Goal: Transaction & Acquisition: Purchase product/service

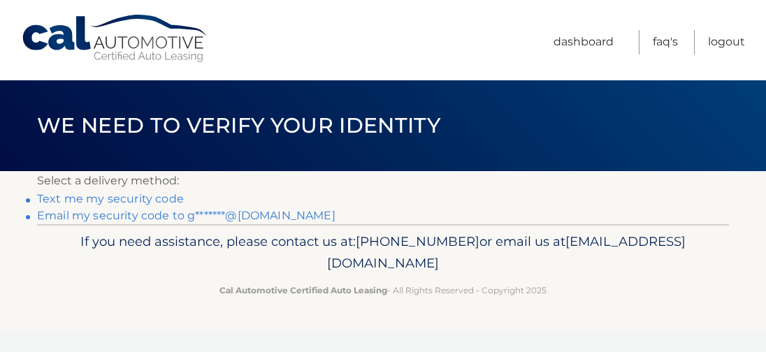
click at [154, 214] on link "Email my security code to g*******@comcast.net" at bounding box center [186, 215] width 298 height 13
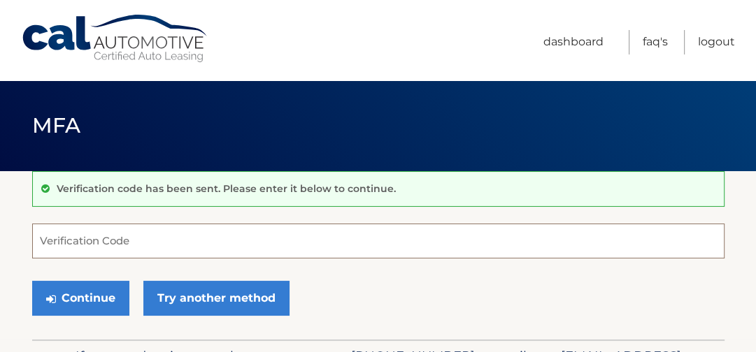
click at [301, 252] on input "Verification Code" at bounding box center [378, 241] width 692 height 35
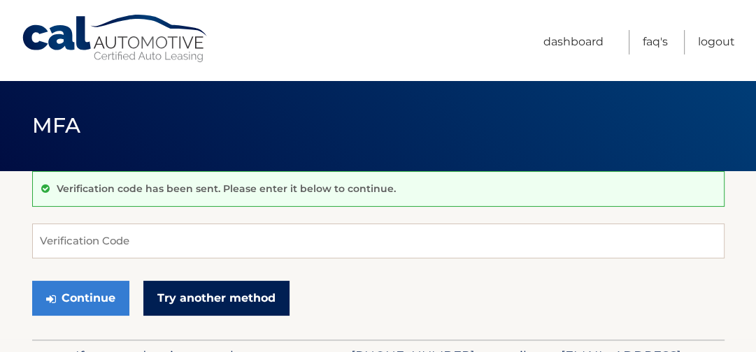
click at [187, 294] on link "Try another method" at bounding box center [216, 298] width 146 height 35
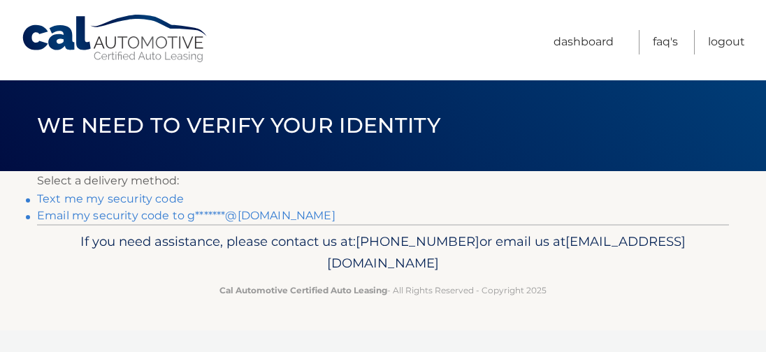
click at [152, 202] on link "Text me my security code" at bounding box center [110, 198] width 147 height 13
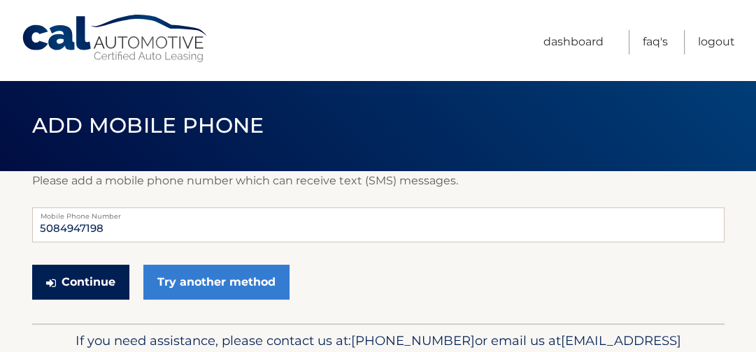
click at [84, 287] on button "Continue" at bounding box center [80, 282] width 97 height 35
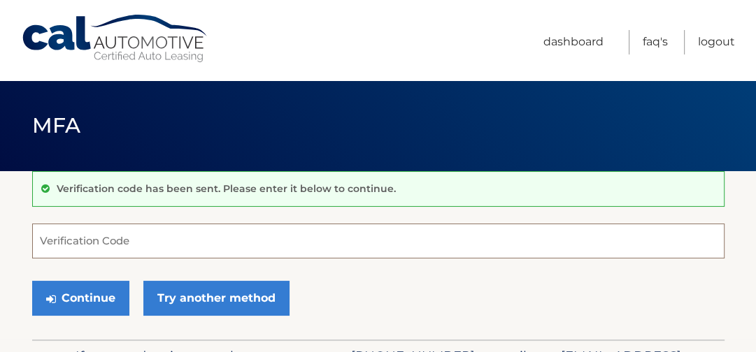
click at [119, 243] on input "Verification Code" at bounding box center [378, 241] width 692 height 35
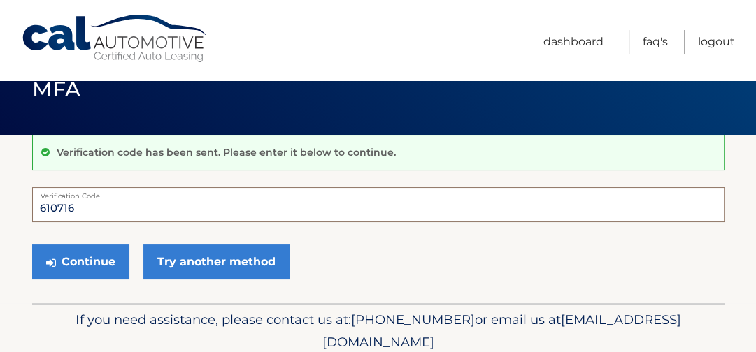
scroll to position [92, 0]
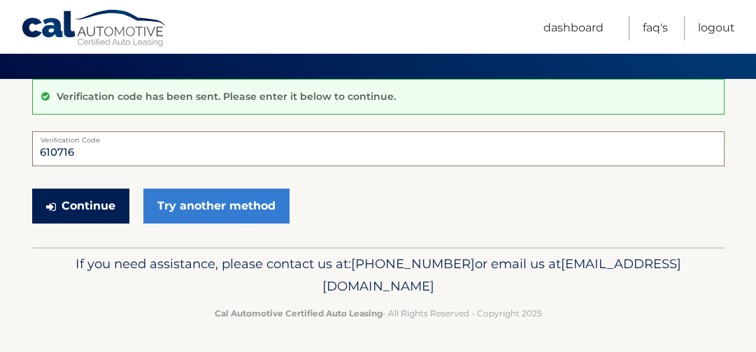
type input "610716"
click at [83, 189] on button "Continue" at bounding box center [80, 206] width 97 height 35
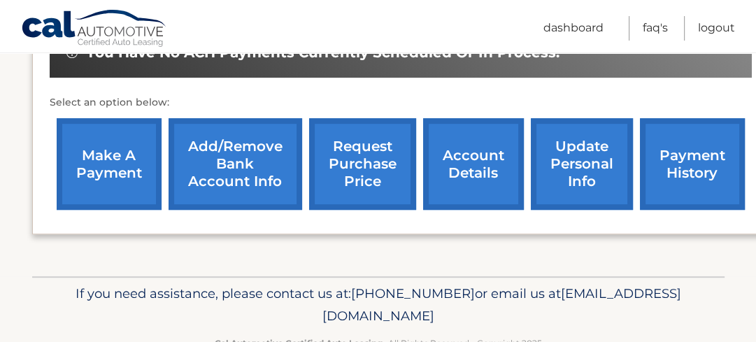
scroll to position [423, 0]
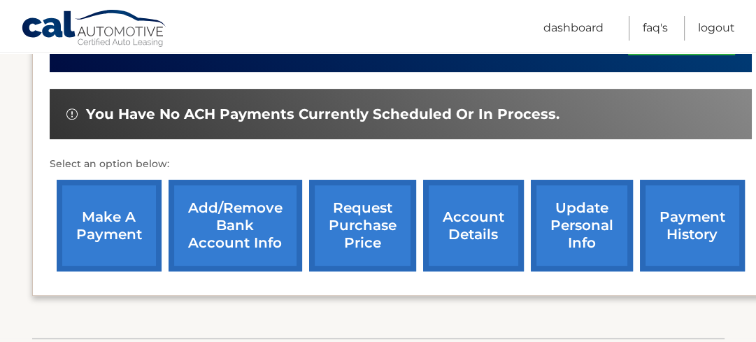
click at [101, 209] on link "make a payment" at bounding box center [109, 226] width 105 height 92
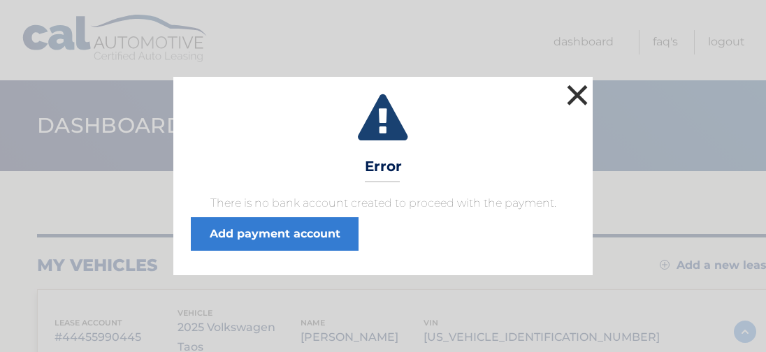
click at [573, 93] on button "×" at bounding box center [577, 95] width 28 height 28
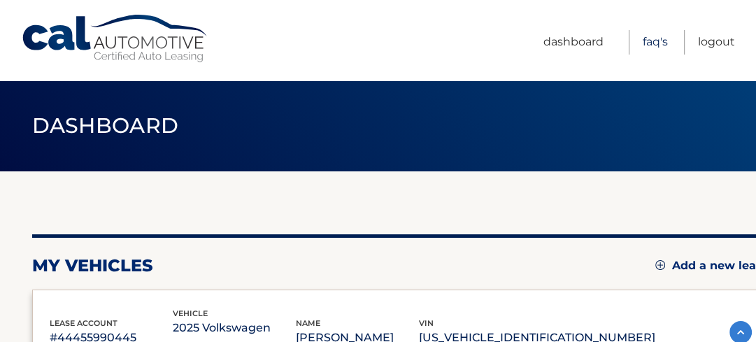
click at [645, 41] on link "FAQ's" at bounding box center [654, 42] width 25 height 24
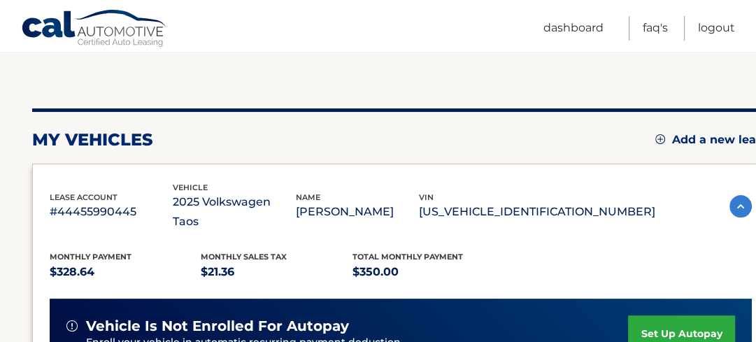
scroll to position [130, 0]
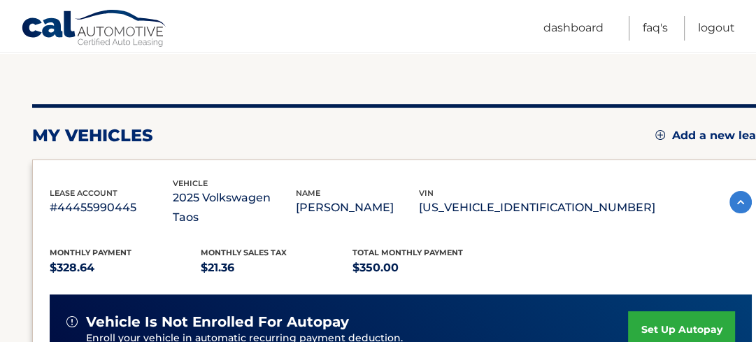
click at [578, 198] on p "[US_VEHICLE_IDENTIFICATION_NUMBER]" at bounding box center [537, 208] width 236 height 20
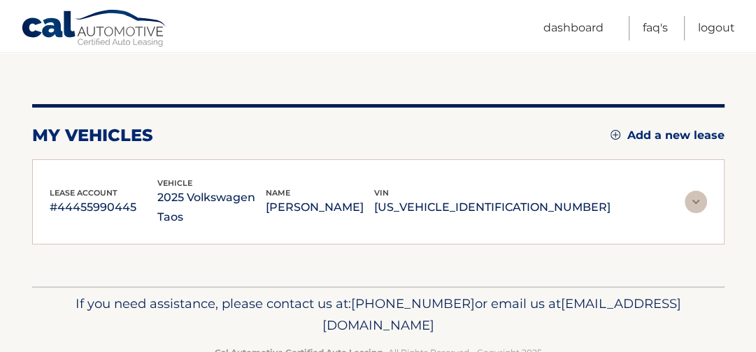
click at [101, 198] on p "#44455990445" at bounding box center [104, 208] width 108 height 20
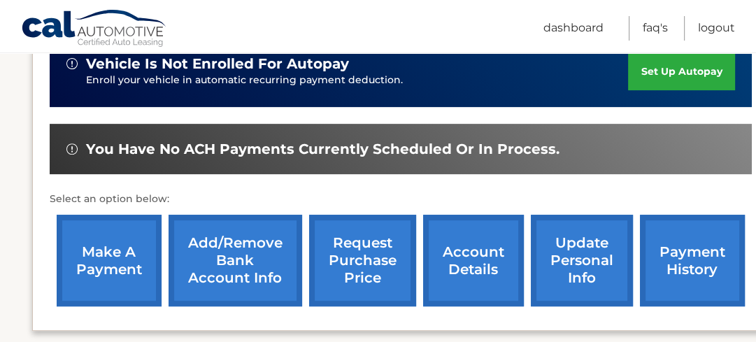
scroll to position [392, 0]
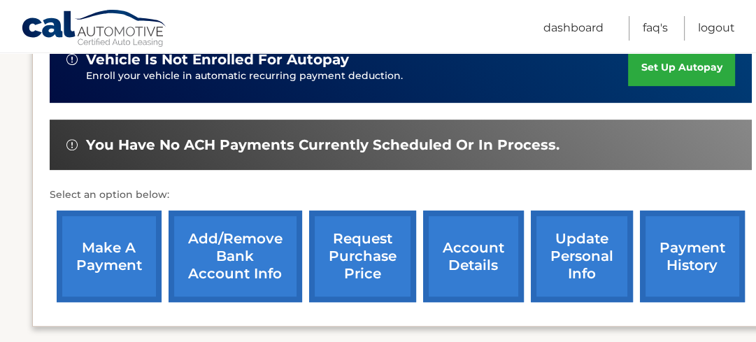
click at [472, 236] on link "account details" at bounding box center [473, 256] width 101 height 92
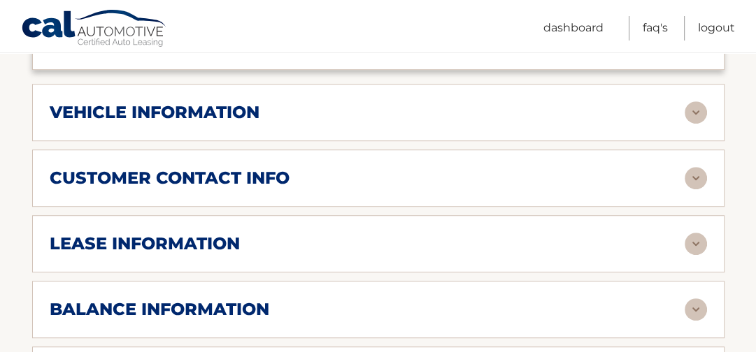
scroll to position [670, 0]
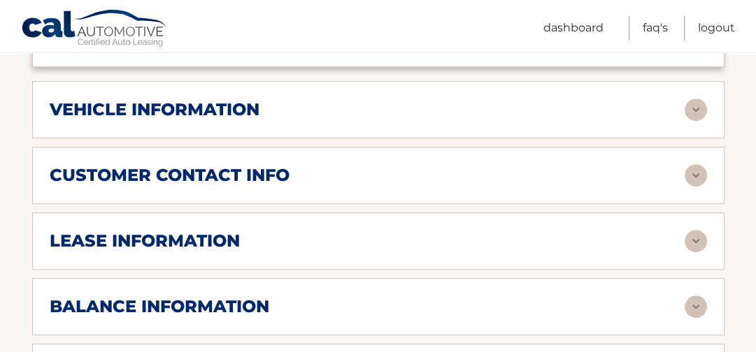
click at [692, 99] on img at bounding box center [695, 110] width 22 height 22
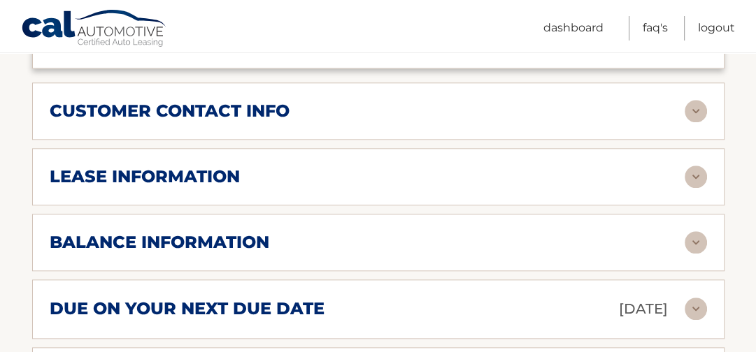
scroll to position [1119, 0]
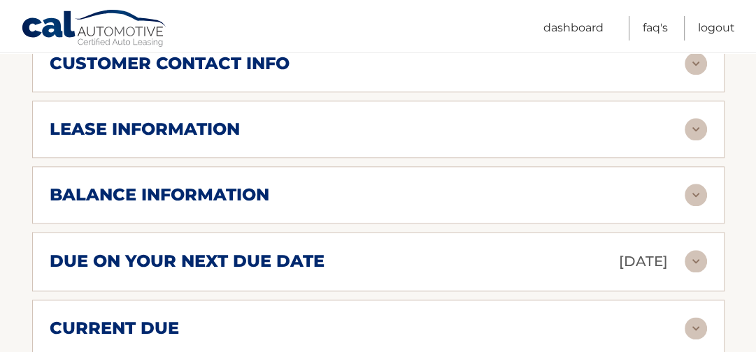
click at [690, 250] on img at bounding box center [695, 261] width 22 height 22
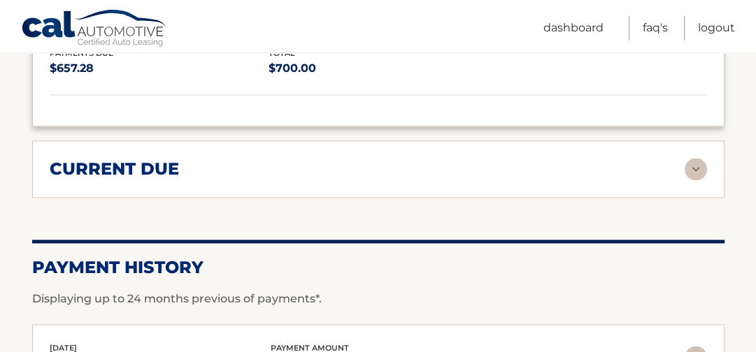
scroll to position [1403, 0]
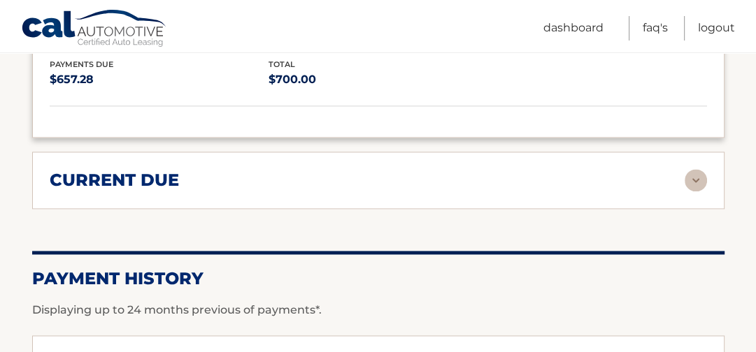
click at [688, 169] on img at bounding box center [695, 180] width 22 height 22
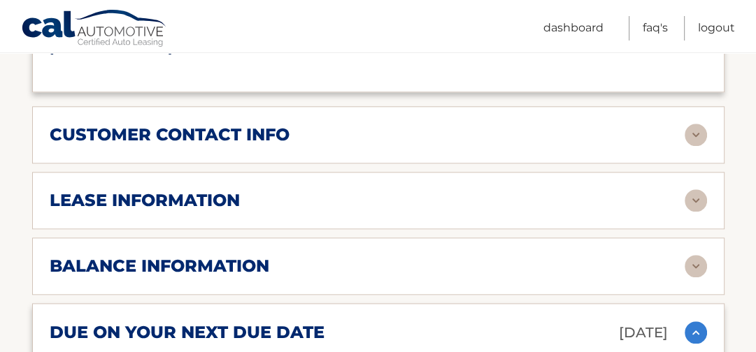
scroll to position [1033, 0]
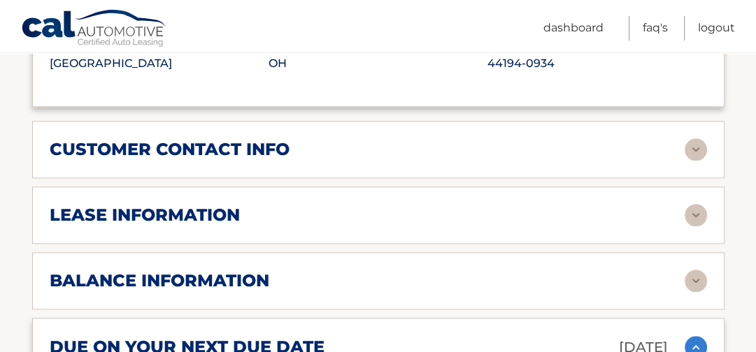
click at [686, 138] on img at bounding box center [695, 149] width 22 height 22
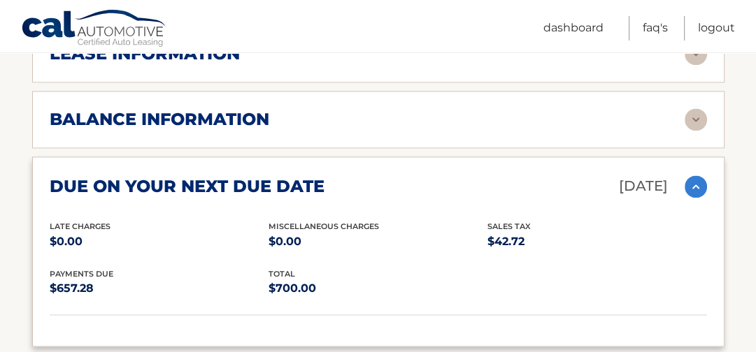
scroll to position [1388, 0]
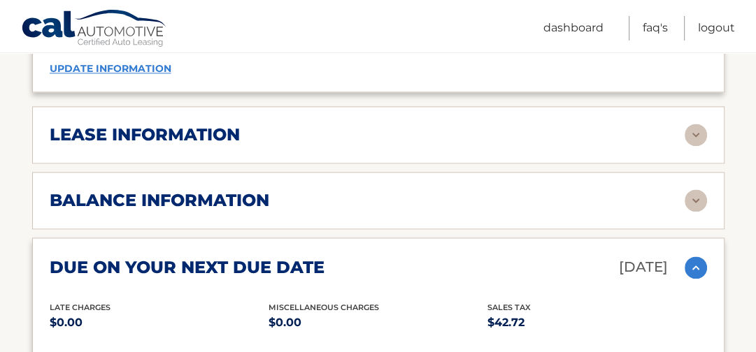
click at [681, 124] on div "lease information" at bounding box center [367, 134] width 635 height 21
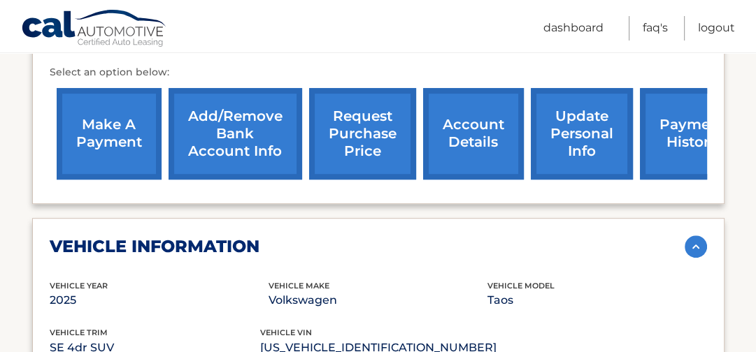
scroll to position [479, 0]
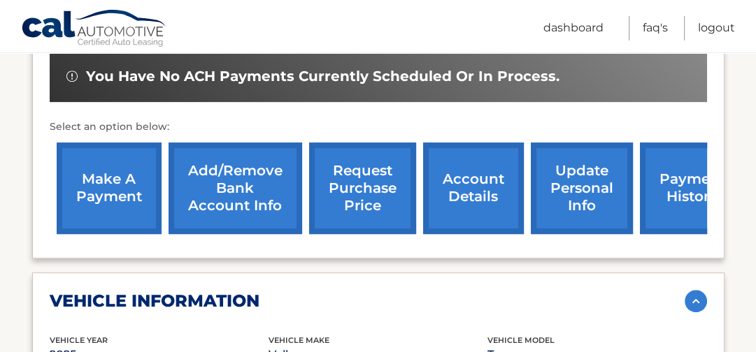
click at [106, 173] on link "make a payment" at bounding box center [109, 189] width 105 height 92
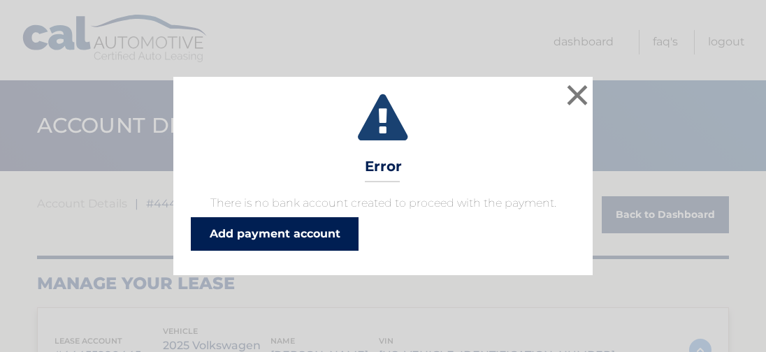
click at [235, 229] on link "Add payment account" at bounding box center [275, 234] width 168 height 34
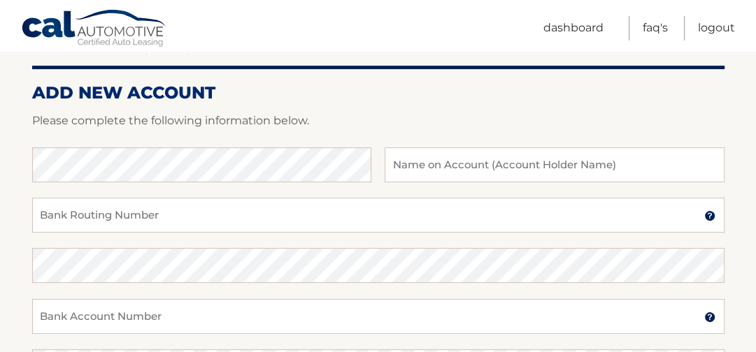
scroll to position [157, 0]
click at [417, 161] on input "text" at bounding box center [553, 164] width 339 height 35
type input "[PERSON_NAME]"
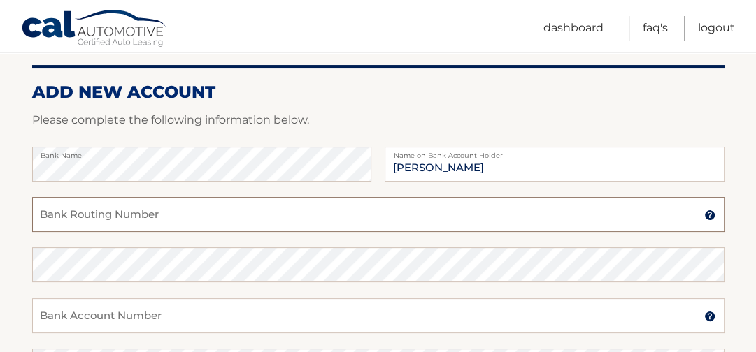
click at [149, 212] on input "Bank Routing Number" at bounding box center [378, 214] width 692 height 35
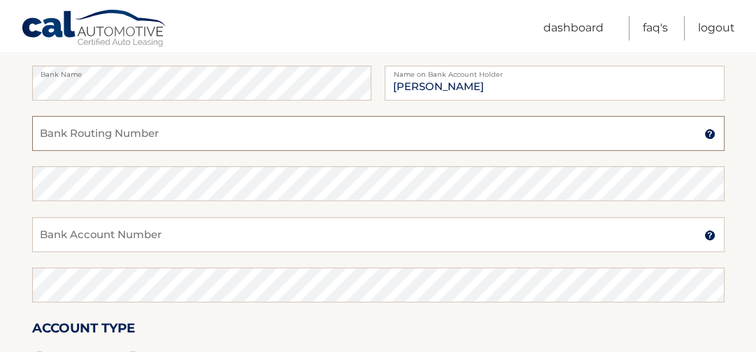
scroll to position [247, 0]
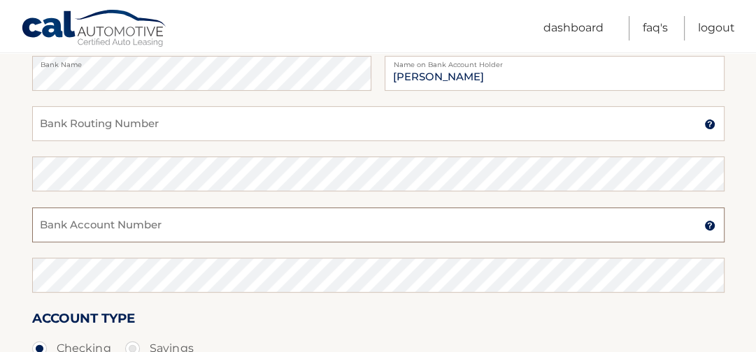
click at [264, 217] on input "Bank Account Number" at bounding box center [378, 225] width 692 height 35
type input "00041888024"
drag, startPoint x: 153, startPoint y: 231, endPoint x: 36, endPoint y: 217, distance: 117.5
click at [36, 217] on div "00041888024 Bank Account Number" at bounding box center [378, 225] width 692 height 35
paste input "000041888024"
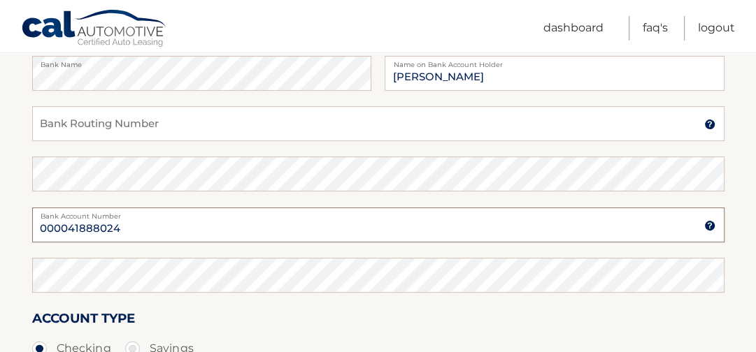
drag, startPoint x: 123, startPoint y: 229, endPoint x: 22, endPoint y: 222, distance: 100.8
click at [22, 222] on section "Account Overview | Set Up Account Info ADD NEW ACCOUNT Please complete the foll…" at bounding box center [378, 190] width 756 height 533
type input "000041888024"
click at [122, 125] on input "Bank Routing Number" at bounding box center [378, 123] width 692 height 35
paste input "011000138"
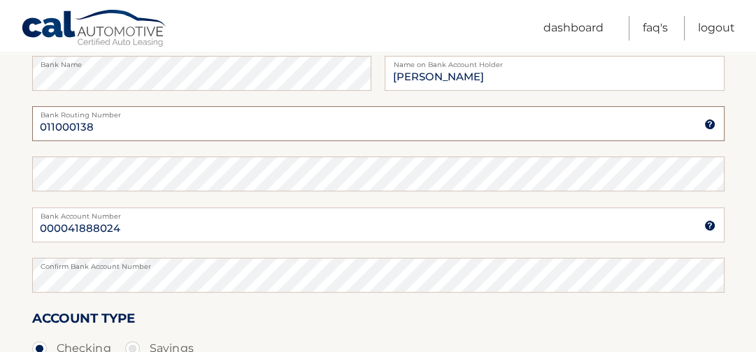
type input "011000138"
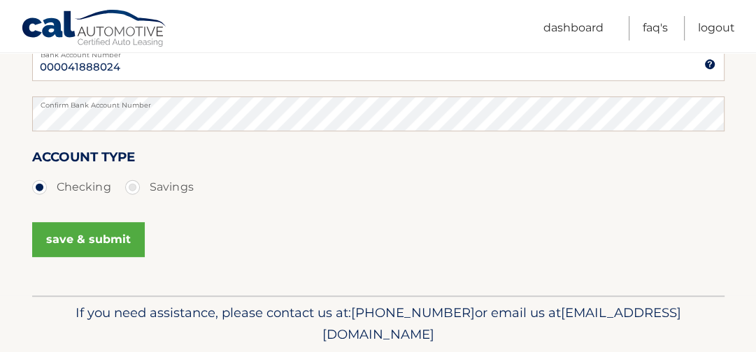
scroll to position [433, 0]
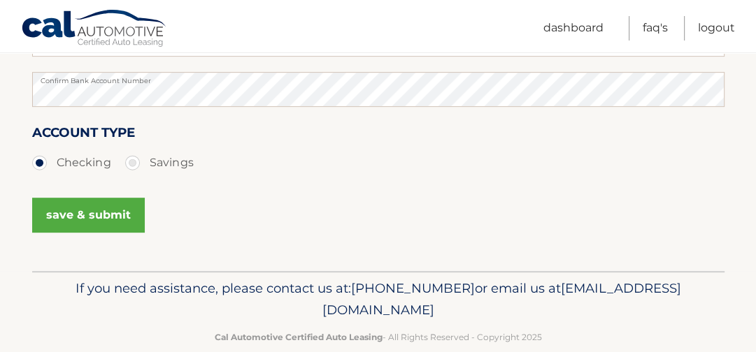
click at [71, 222] on button "save & submit" at bounding box center [88, 215] width 113 height 35
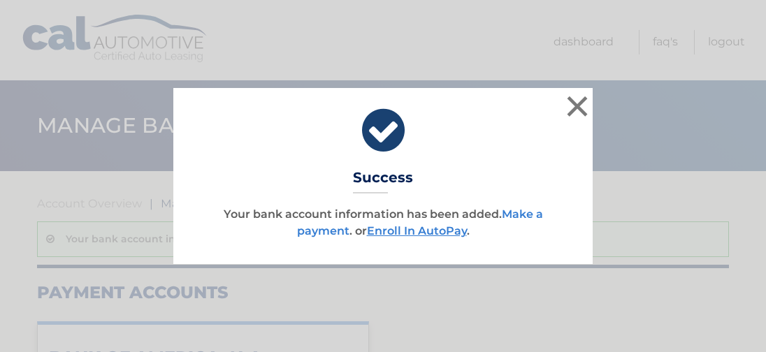
click at [535, 211] on link "Make a payment" at bounding box center [420, 223] width 246 height 30
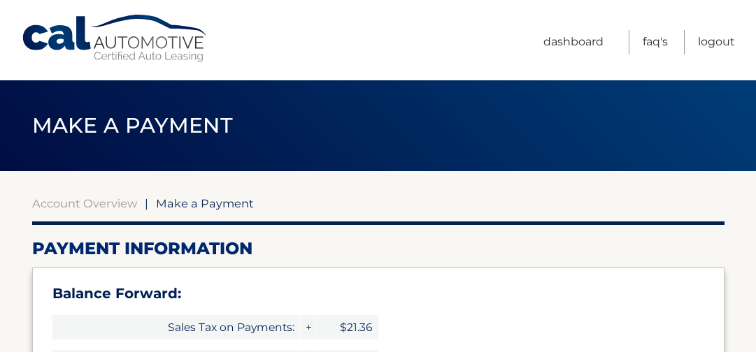
select select "MDViYTA4YjUtOGVkMy00YjNkLTllY2YtNTJjNzdjMWNhZDE4"
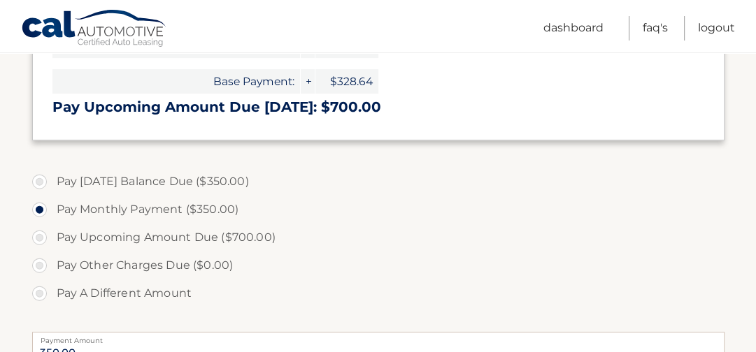
scroll to position [412, 0]
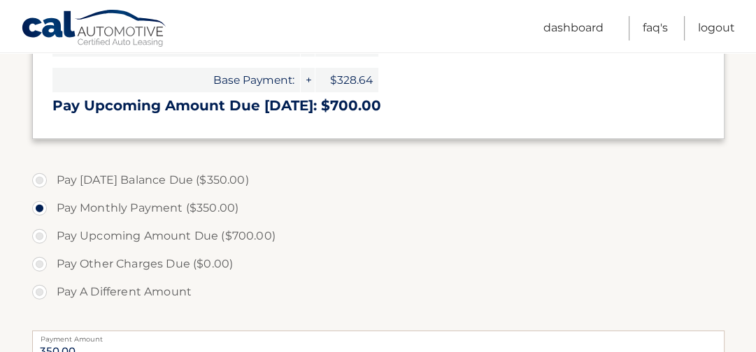
click at [59, 181] on label "Pay [DATE] Balance Due ($350.00)" at bounding box center [378, 180] width 692 height 28
click at [52, 181] on input "Pay [DATE] Balance Due ($350.00)" at bounding box center [45, 177] width 14 height 22
radio input "true"
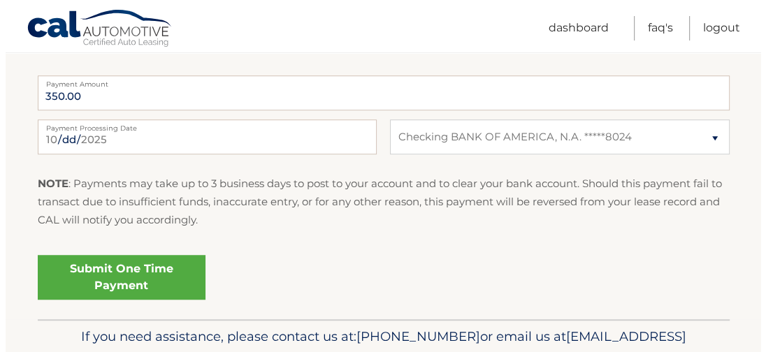
scroll to position [671, 0]
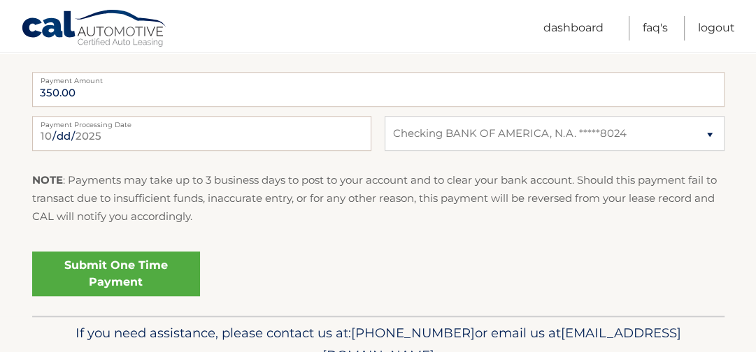
click at [149, 273] on link "Submit One Time Payment" at bounding box center [116, 274] width 168 height 45
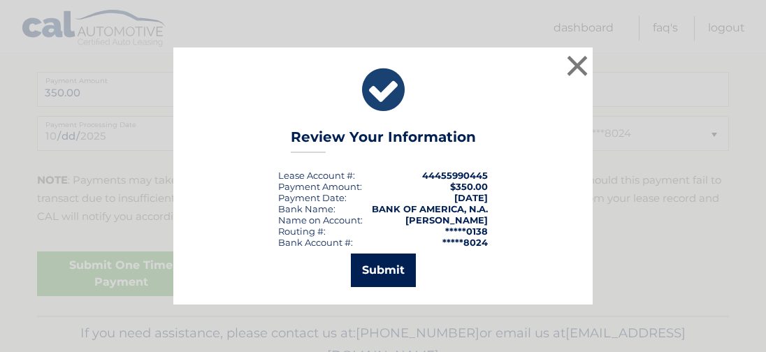
click at [379, 262] on button "Submit" at bounding box center [383, 271] width 65 height 34
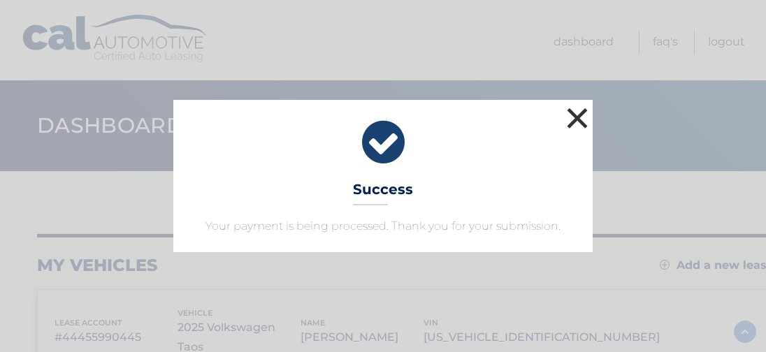
click at [576, 112] on button "×" at bounding box center [577, 118] width 28 height 28
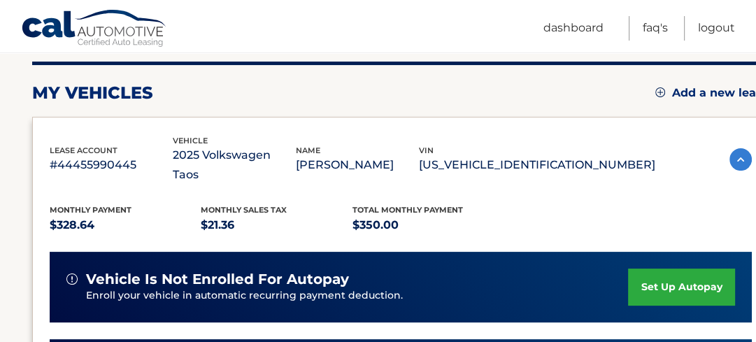
scroll to position [23, 0]
